Goal: Contribute content

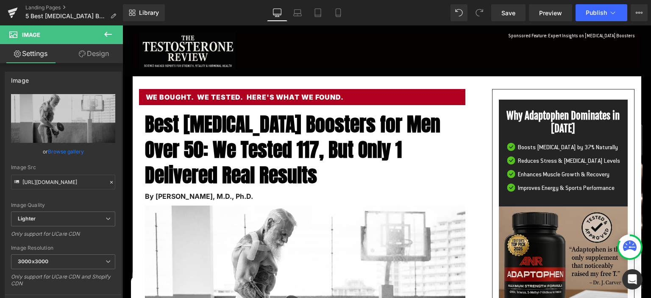
click at [206, 133] on span "Best [MEDICAL_DATA] Boosters for Men Over 50: We Tested 117, But Only 1 Deliver…" at bounding box center [292, 149] width 295 height 80
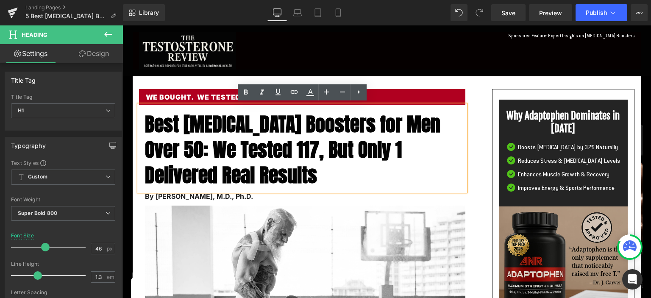
scroll to position [224, 0]
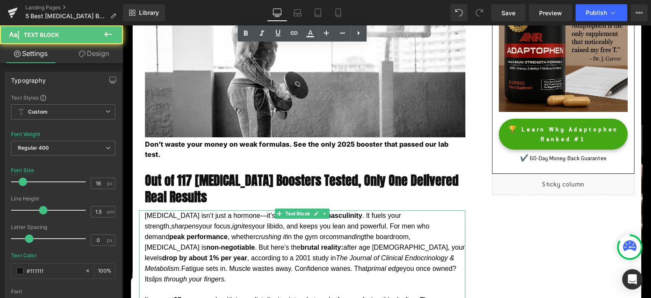
click at [250, 212] on span "[MEDICAL_DATA] isn’t just a hormone—it’s the lifeblood of masculinity . It fuel…" at bounding box center [305, 237] width 320 height 50
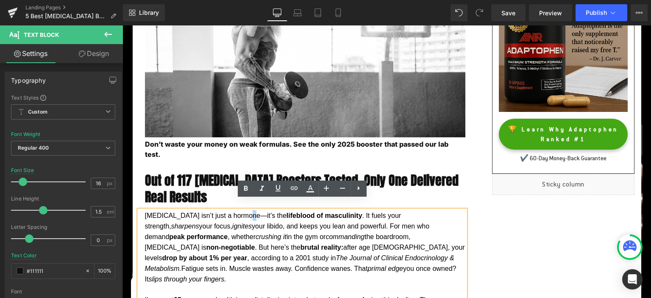
click at [247, 212] on span "[MEDICAL_DATA] isn’t just a hormone—it’s the lifeblood of masculinity . It fuel…" at bounding box center [305, 237] width 320 height 50
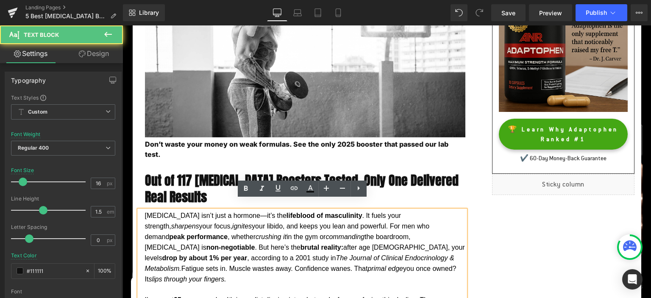
click at [312, 221] on p "[MEDICAL_DATA] isn’t just a hormone—it’s the lifeblood of masculinity . It fuel…" at bounding box center [305, 247] width 320 height 74
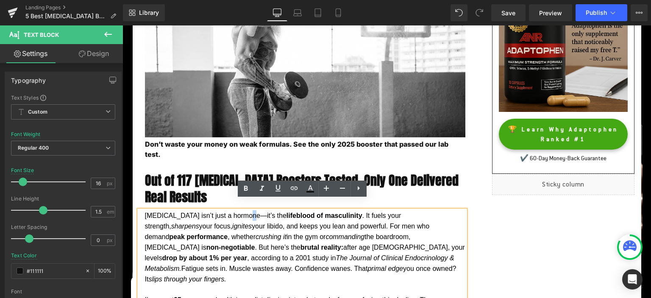
drag, startPoint x: 249, startPoint y: 205, endPoint x: 245, endPoint y: 207, distance: 5.1
click at [245, 212] on span "[MEDICAL_DATA] isn’t just a hormone—it’s the lifeblood of masculinity . It fuel…" at bounding box center [305, 237] width 320 height 50
copy span "—"
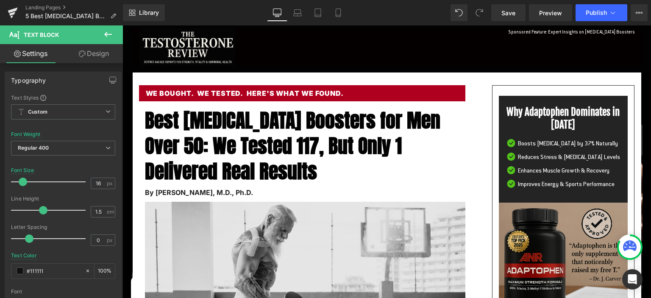
scroll to position [0, 0]
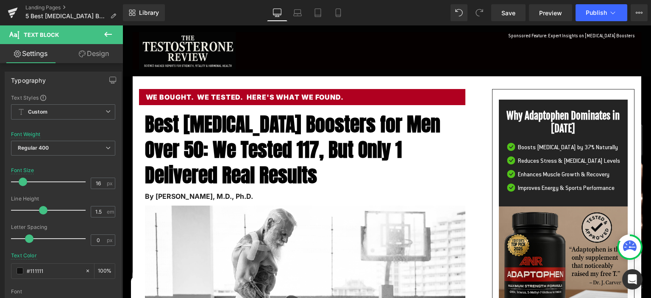
click at [297, 127] on span "Best [MEDICAL_DATA] Boosters for Men Over 50: We Tested 117, But Only 1 Deliver…" at bounding box center [292, 149] width 295 height 80
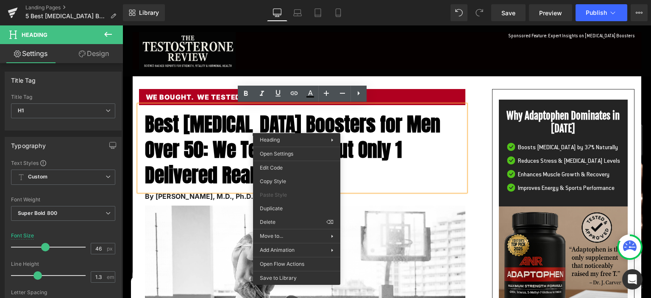
paste div
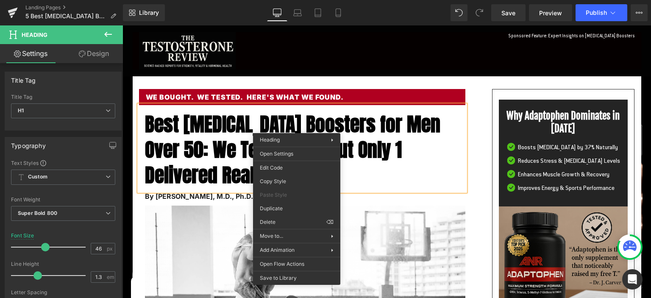
click at [326, 126] on span "Best [MEDICAL_DATA] Boosters for Men Over 50: We Tested 117, But Only 1 Deliver…" at bounding box center [292, 149] width 295 height 80
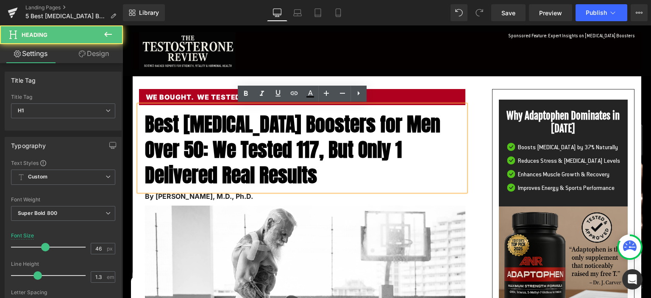
click at [375, 127] on span "Best [MEDICAL_DATA] Boosters for Men Over 50: We Tested 117, But Only 1 Deliver…" at bounding box center [292, 149] width 295 height 80
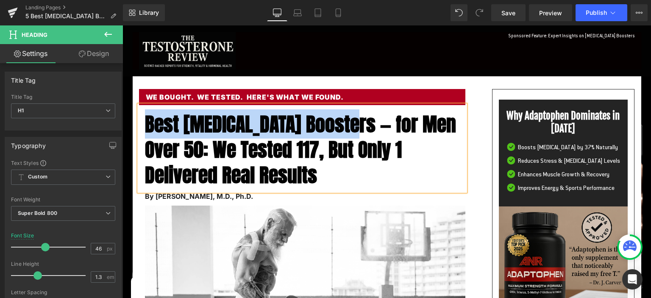
drag, startPoint x: 371, startPoint y: 126, endPoint x: 146, endPoint y: 123, distance: 225.0
click at [146, 123] on span "Best [MEDICAL_DATA] Boosters — for Men Over 50: We Tested 117, But Only 1 Deliv…" at bounding box center [300, 149] width 311 height 80
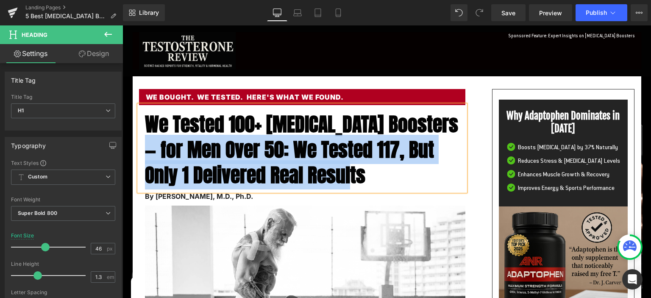
drag, startPoint x: 386, startPoint y: 172, endPoint x: 160, endPoint y: 148, distance: 227.1
click at [160, 148] on h1 "We Tested 100+ [MEDICAL_DATA] Boosters — for Men Over 50: We Tested 117, But On…" at bounding box center [305, 149] width 320 height 76
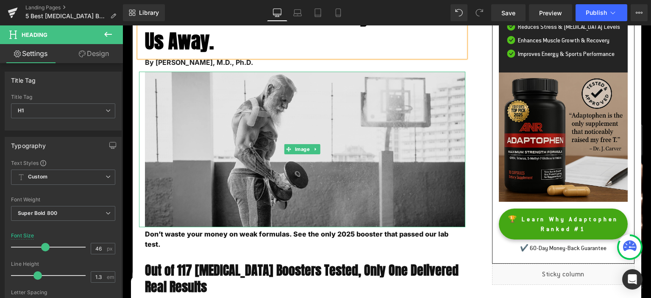
scroll to position [44, 0]
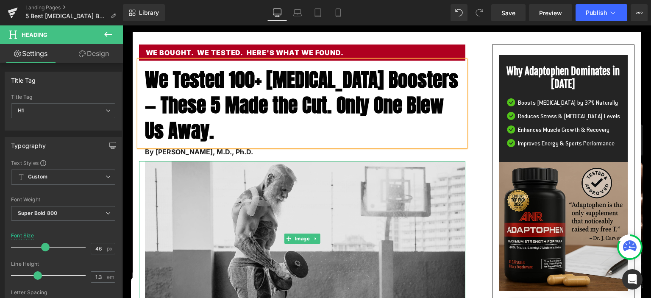
click at [255, 183] on img at bounding box center [302, 238] width 326 height 155
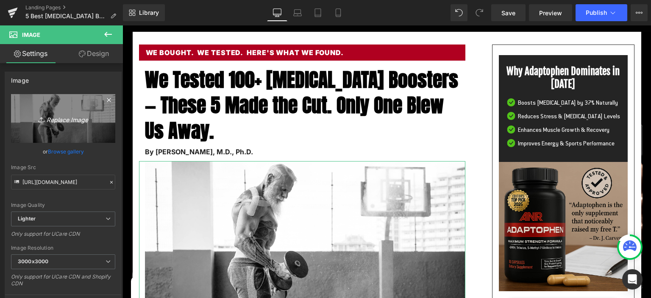
click at [68, 123] on icon "Replace Image" at bounding box center [63, 118] width 68 height 11
click at [85, 120] on icon "Replace Image" at bounding box center [63, 118] width 68 height 11
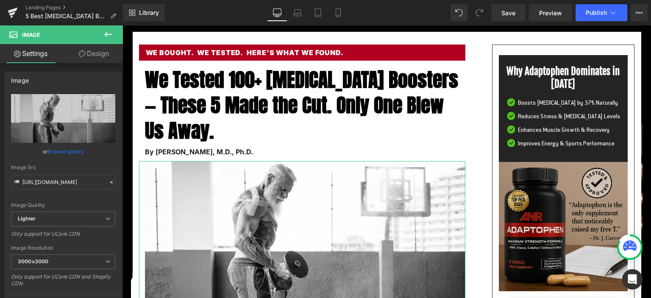
click at [65, 153] on link "Browse gallery" at bounding box center [66, 151] width 36 height 15
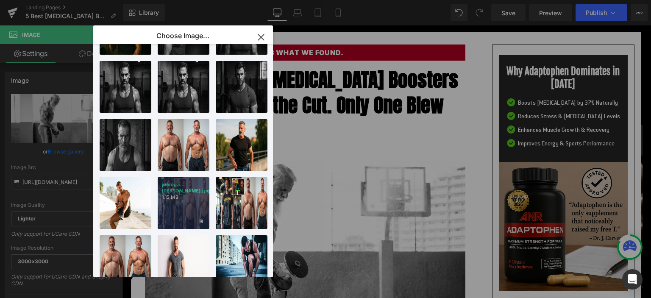
scroll to position [330, 0]
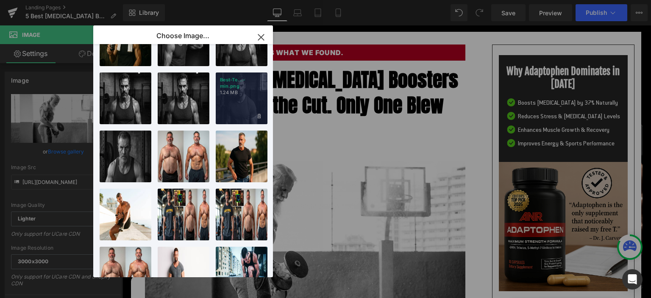
click at [253, 94] on p "1.24 MB" at bounding box center [241, 92] width 43 height 6
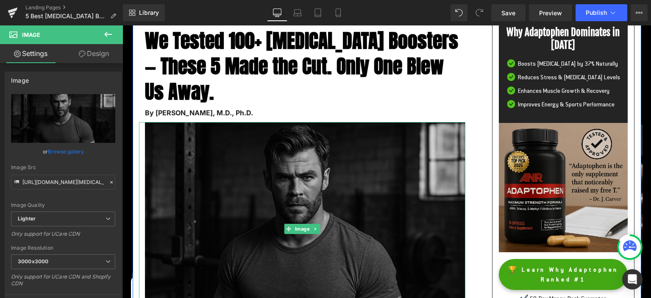
scroll to position [134, 0]
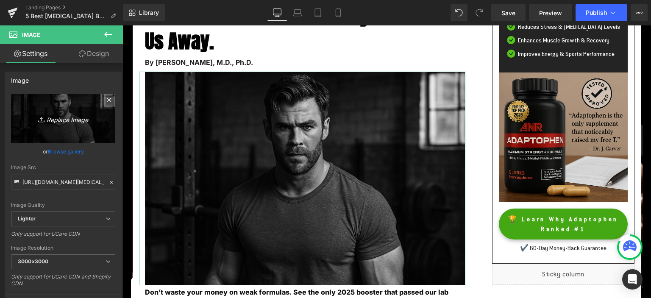
click at [71, 116] on icon "Replace Image" at bounding box center [63, 118] width 68 height 11
click at [67, 150] on link "Browse gallery" at bounding box center [66, 151] width 36 height 15
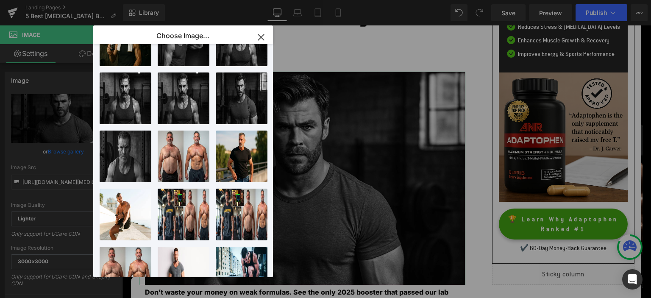
scroll to position [330, 0]
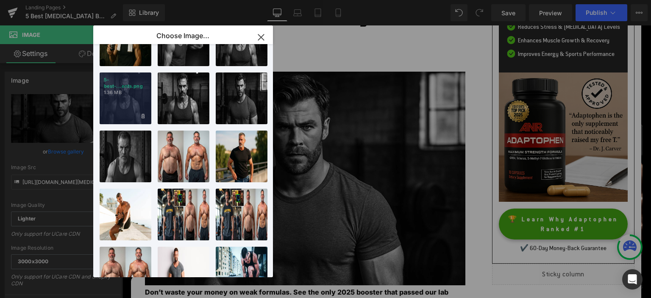
click at [131, 96] on div "5-best-...ents.png 1.36 MB" at bounding box center [126, 98] width 52 height 52
type input "[URL][DOMAIN_NAME]"
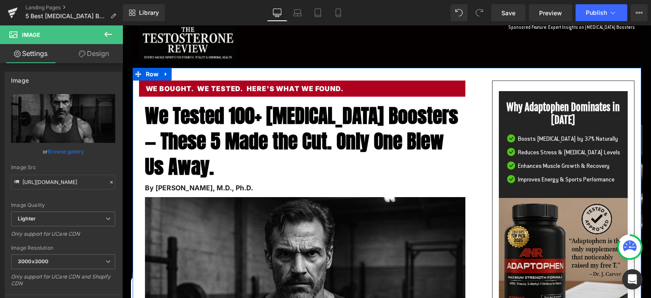
scroll to position [0, 0]
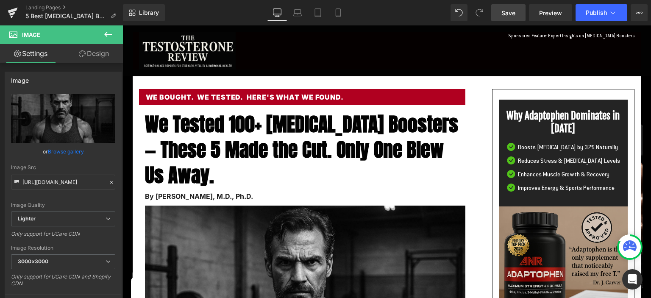
drag, startPoint x: 508, startPoint y: 11, endPoint x: 344, endPoint y: 75, distance: 176.4
click at [508, 11] on span "Save" at bounding box center [508, 12] width 14 height 9
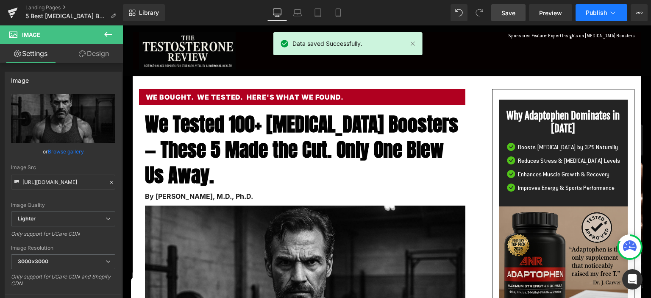
click at [590, 19] on button "Publish" at bounding box center [601, 12] width 52 height 17
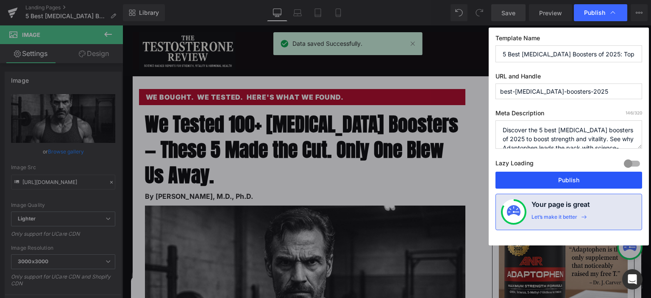
click at [546, 175] on button "Publish" at bounding box center [568, 180] width 147 height 17
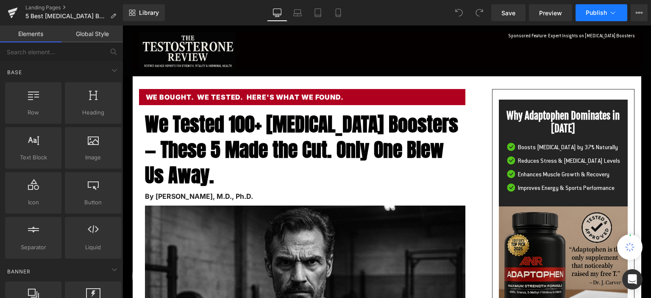
click at [594, 13] on span "Publish" at bounding box center [595, 12] width 21 height 7
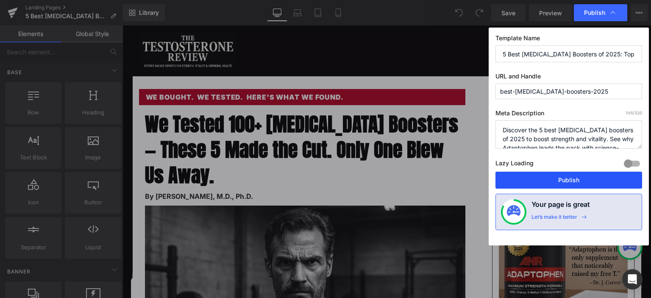
click at [555, 180] on button "Publish" at bounding box center [568, 180] width 147 height 17
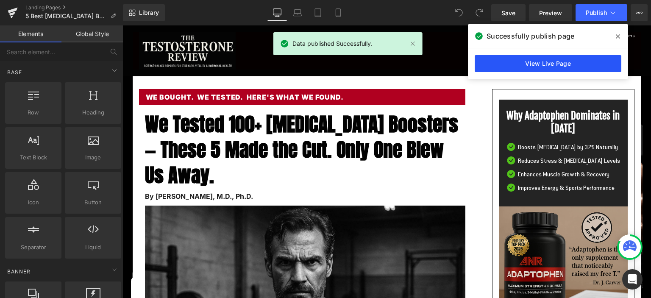
click at [522, 60] on link "View Live Page" at bounding box center [547, 63] width 147 height 17
